Goal: Task Accomplishment & Management: Manage account settings

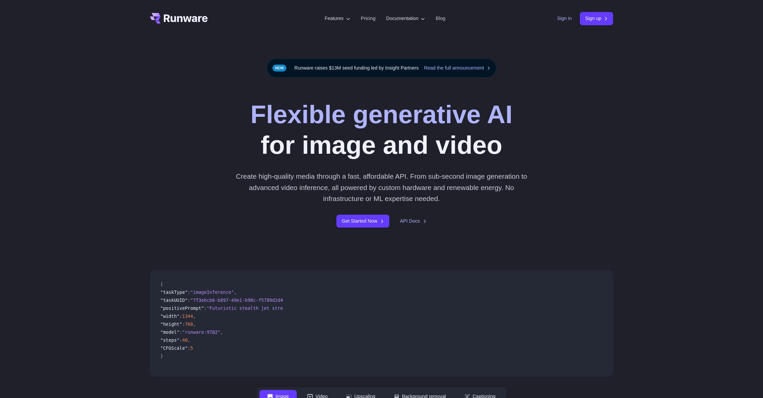
click at [562, 22] on link "Sign in" at bounding box center [564, 19] width 15 height 8
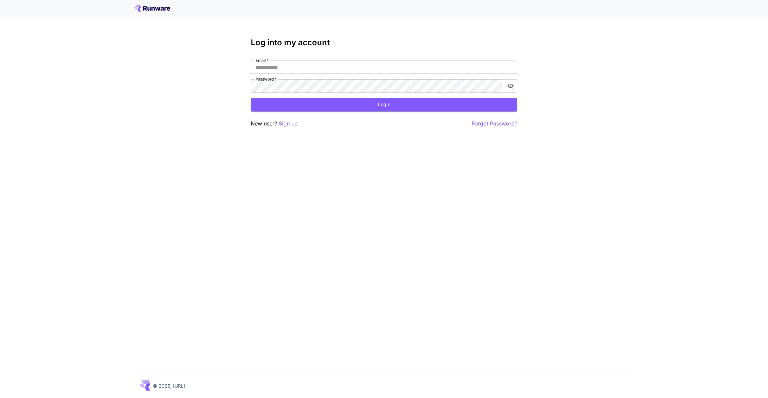
type input "**********"
click at [396, 106] on button "Login" at bounding box center [384, 105] width 266 height 14
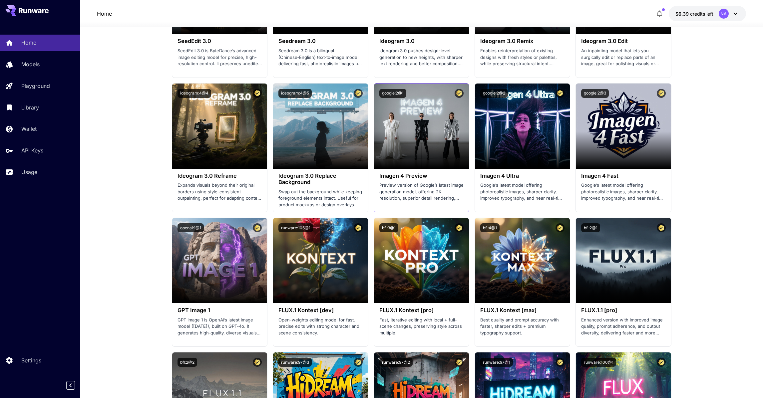
scroll to position [1017, 0]
